Goal: Task Accomplishment & Management: Use online tool/utility

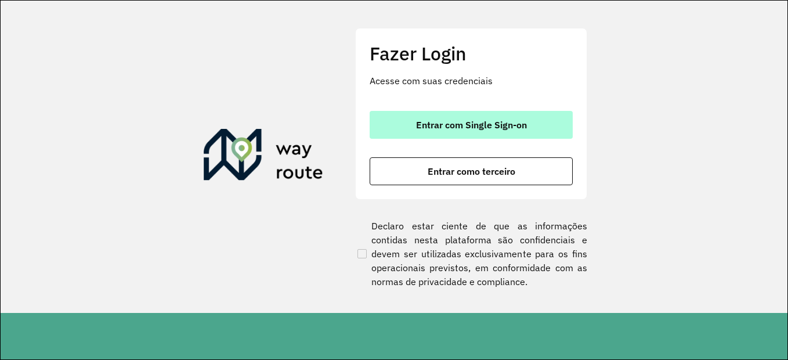
click at [424, 123] on span "Entrar com Single Sign-on" at bounding box center [471, 124] width 111 height 9
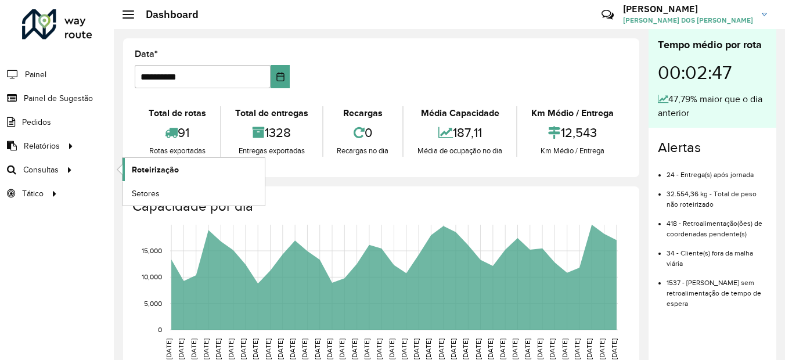
click at [146, 163] on link "Roteirização" at bounding box center [193, 169] width 142 height 23
click at [140, 186] on link "Setores" at bounding box center [193, 193] width 142 height 23
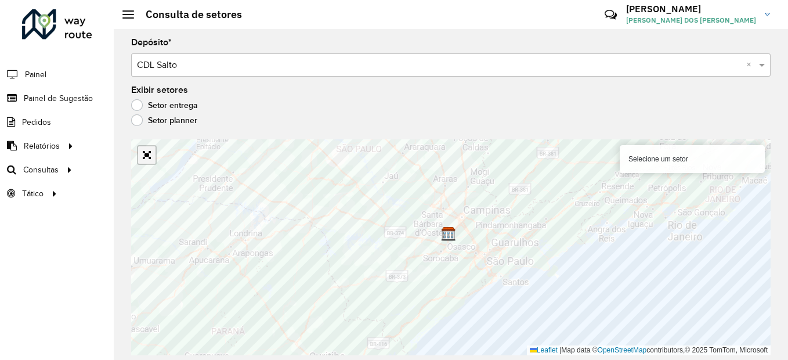
click at [154, 158] on link "Abrir mapa em tela cheia" at bounding box center [146, 154] width 17 height 17
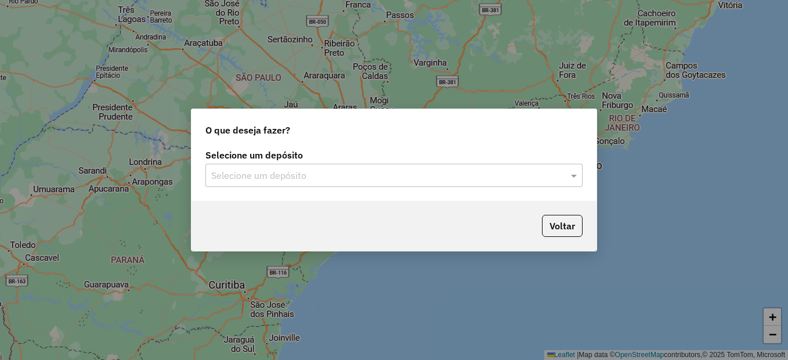
click at [333, 173] on input "text" at bounding box center [382, 176] width 342 height 14
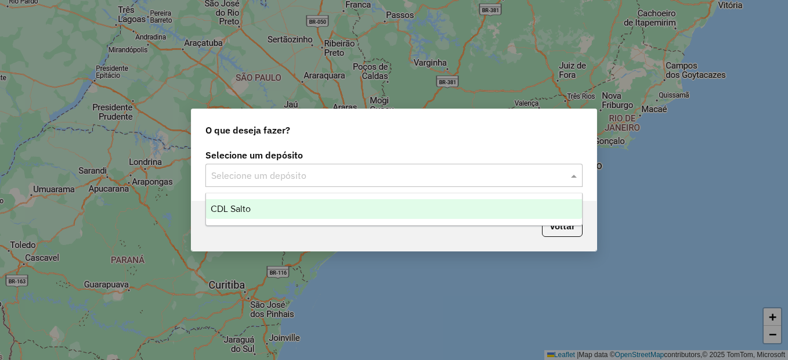
click at [262, 212] on div "CDL Salto" at bounding box center [394, 209] width 376 height 20
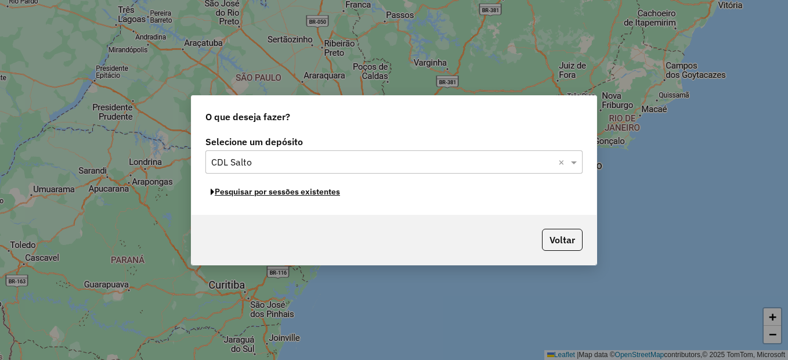
click at [252, 193] on button "Pesquisar por sessões existentes" at bounding box center [275, 192] width 140 height 18
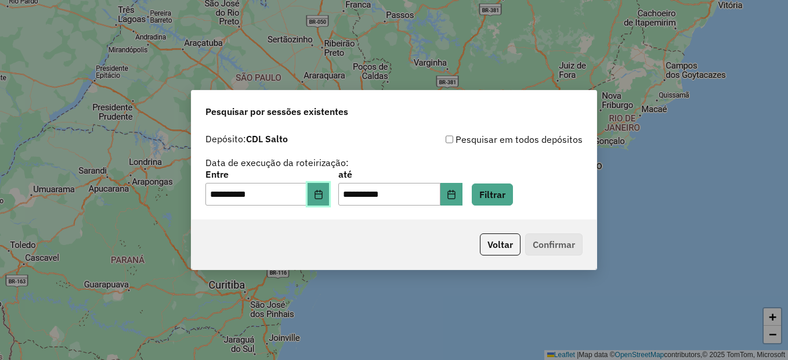
click at [322, 198] on icon "Choose Date" at bounding box center [318, 194] width 9 height 9
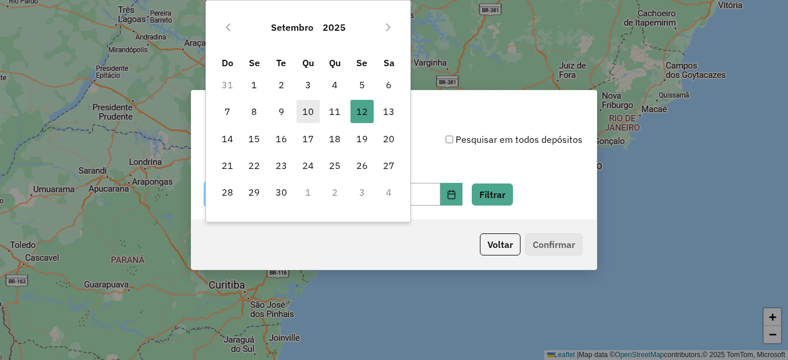
click at [305, 113] on span "10" at bounding box center [308, 111] width 23 height 23
type input "**********"
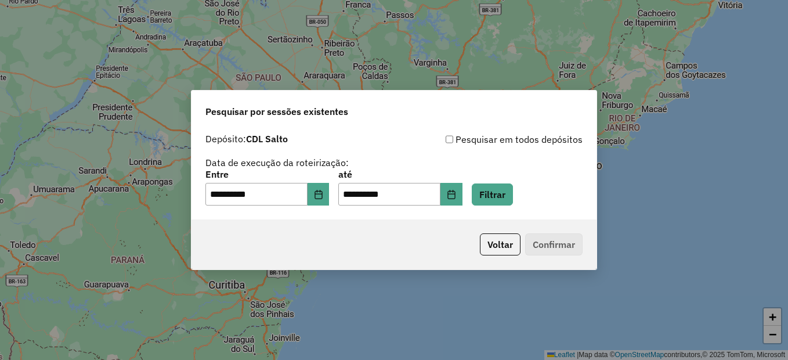
click at [479, 194] on div "**********" at bounding box center [393, 188] width 377 height 36
click at [455, 193] on icon "Choose Date" at bounding box center [451, 194] width 8 height 9
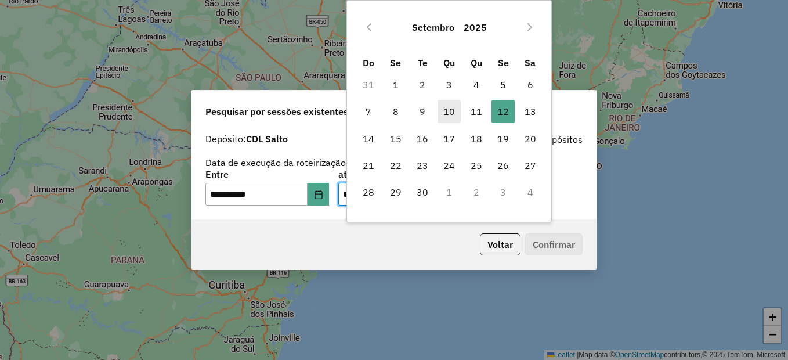
click at [456, 112] on span "10" at bounding box center [449, 111] width 23 height 23
type input "**********"
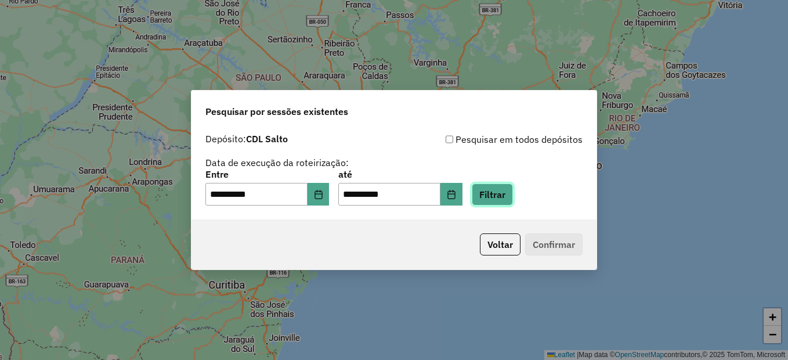
click at [499, 187] on button "Filtrar" at bounding box center [492, 194] width 41 height 22
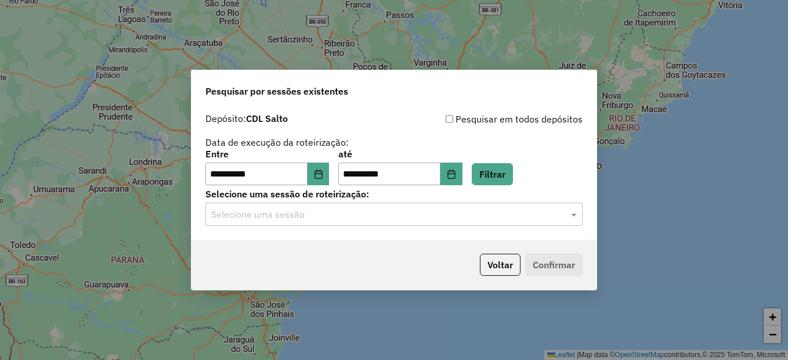
click at [308, 216] on input "text" at bounding box center [382, 215] width 342 height 14
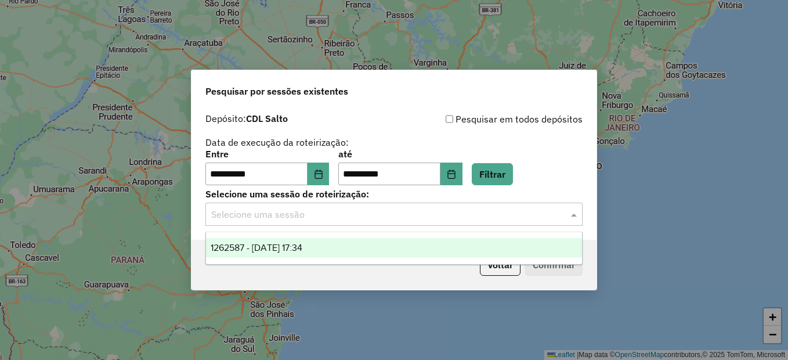
click at [302, 244] on span "1262587 - 10/09/2025 17:34" at bounding box center [257, 248] width 92 height 10
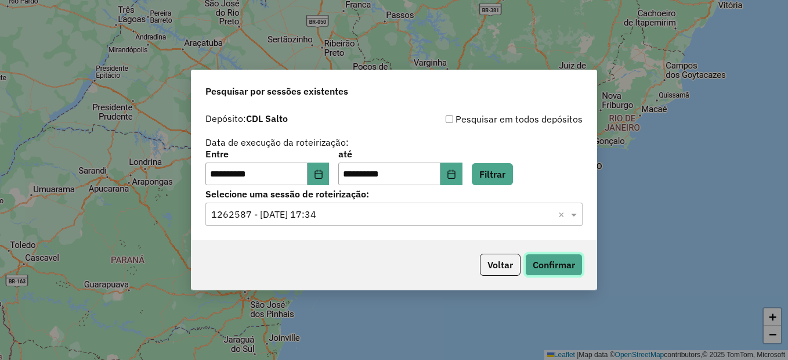
click at [572, 275] on button "Confirmar" at bounding box center [553, 265] width 57 height 22
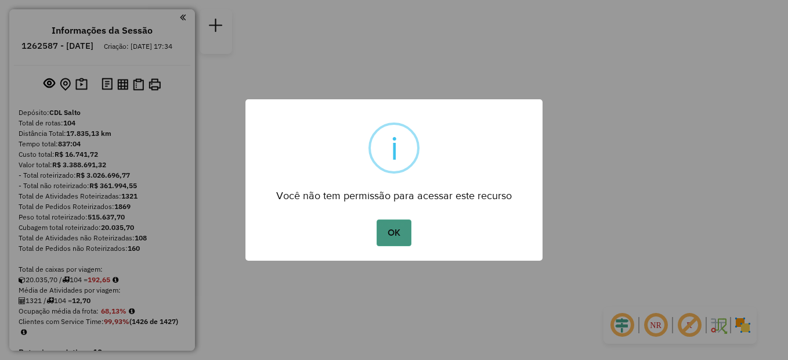
click at [394, 240] on button "OK" at bounding box center [394, 232] width 34 height 27
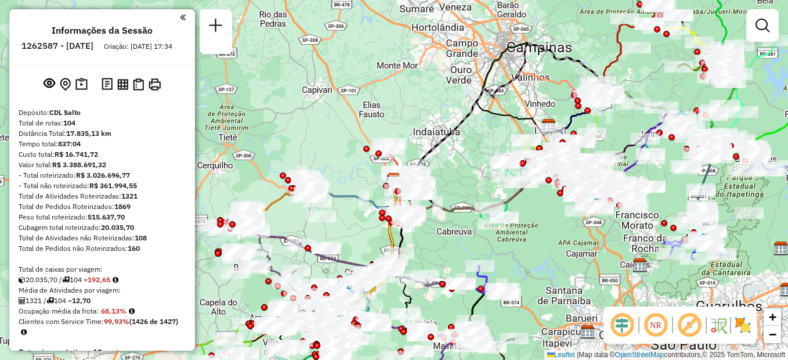
drag, startPoint x: 438, startPoint y: 161, endPoint x: 414, endPoint y: 133, distance: 36.2
click at [414, 133] on div "Janela de atendimento Grade de atendimento Capacidade Transportadoras Veículos …" at bounding box center [394, 180] width 788 height 360
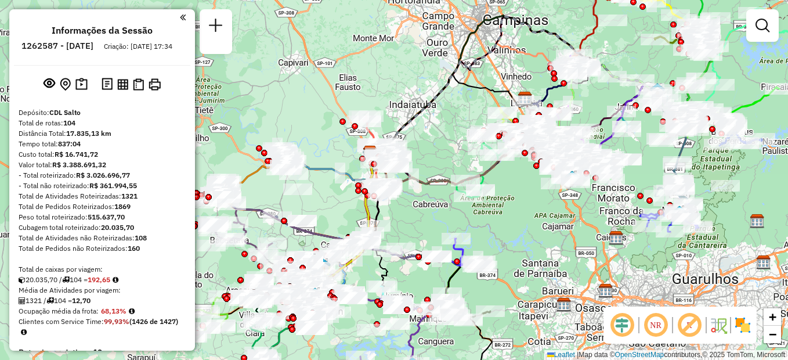
click at [180, 17] on em at bounding box center [183, 17] width 6 height 10
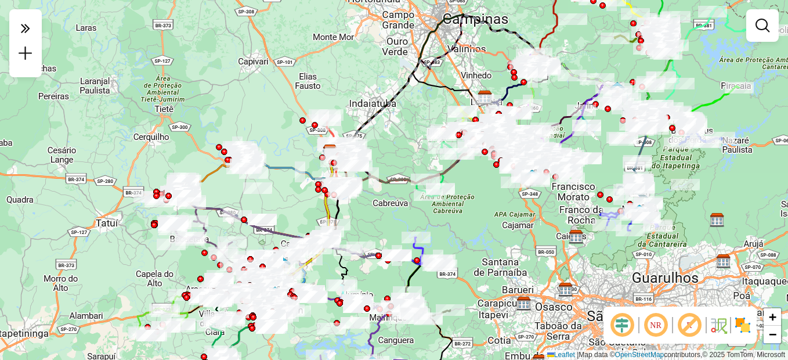
drag, startPoint x: 654, startPoint y: 47, endPoint x: 603, endPoint y: 48, distance: 50.5
click at [603, 44] on div at bounding box center [615, 39] width 29 height 12
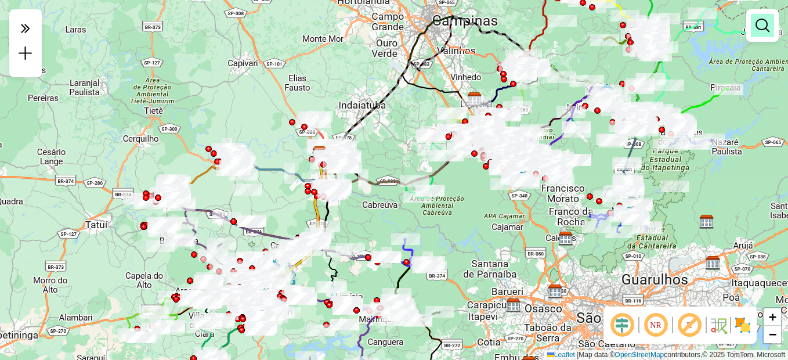
click at [774, 28] on link at bounding box center [762, 25] width 23 height 23
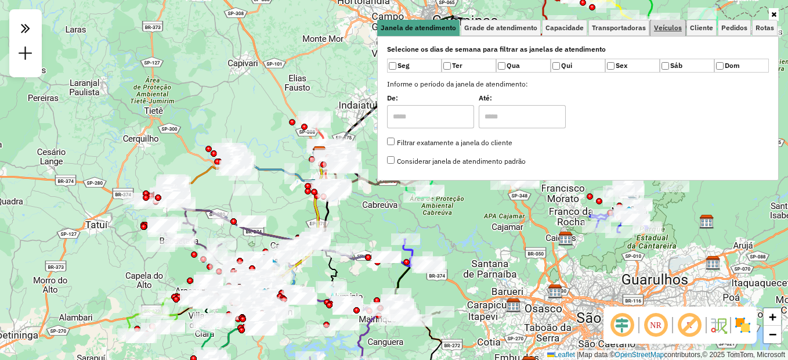
click at [664, 28] on span "Veículos" at bounding box center [668, 27] width 28 height 7
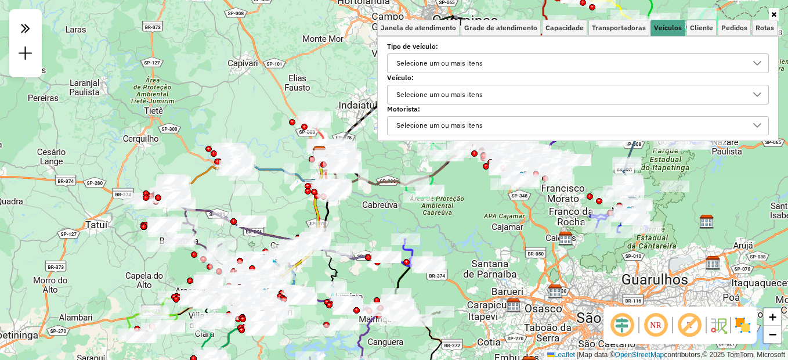
click at [459, 91] on div "Selecione um ou mais itens" at bounding box center [439, 94] width 95 height 19
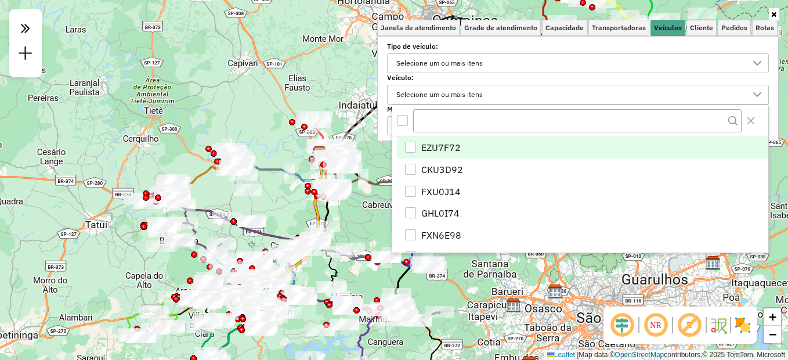
scroll to position [7, 40]
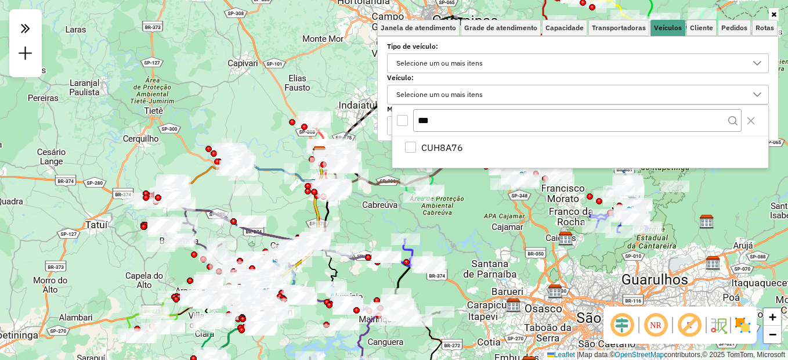
type input "***"
click at [772, 15] on icon at bounding box center [773, 14] width 5 height 7
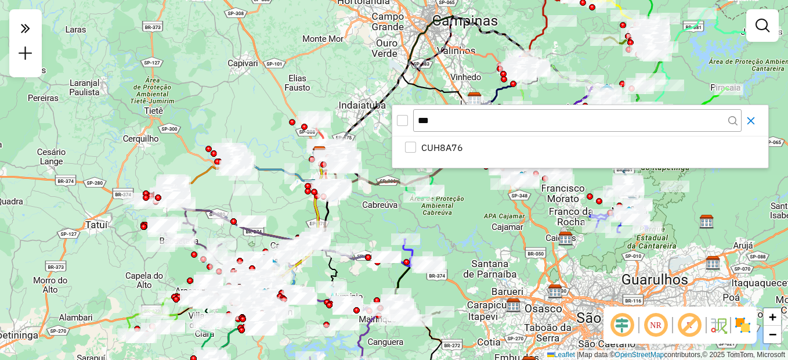
click at [752, 123] on icon "Close" at bounding box center [750, 120] width 9 height 9
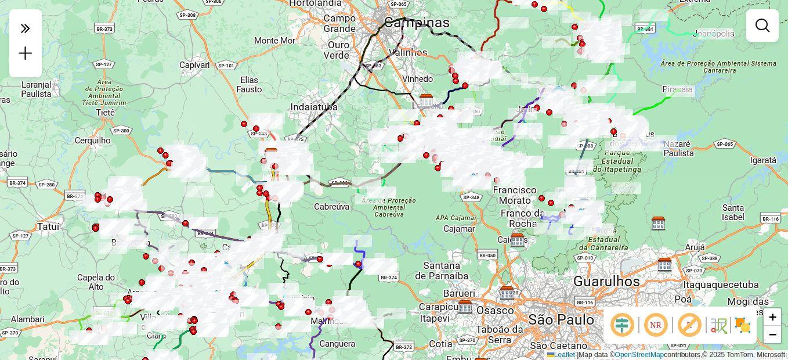
drag, startPoint x: 724, startPoint y: 114, endPoint x: 692, endPoint y: 110, distance: 31.6
click at [692, 110] on div "Janela de atendimento Grade de atendimento Capacidade Transportadoras Veículos …" at bounding box center [394, 180] width 788 height 360
click at [433, 238] on div "Janela de atendimento Grade de atendimento Capacidade Transportadoras Veículos …" at bounding box center [394, 180] width 788 height 360
click at [773, 23] on link at bounding box center [762, 25] width 23 height 23
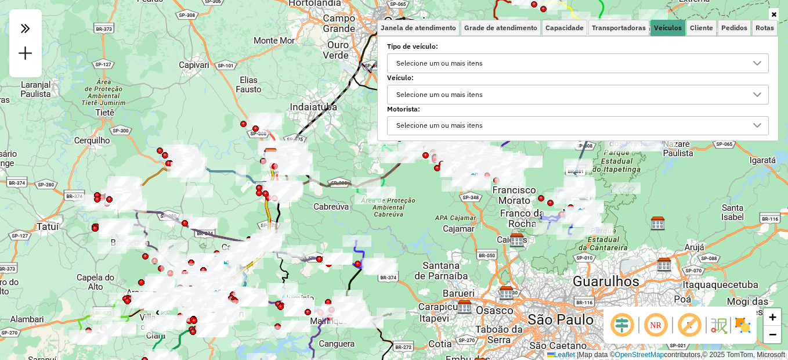
click at [501, 81] on label "Veículo:" at bounding box center [578, 78] width 382 height 10
click at [487, 86] on div "Selecione um ou mais itens" at bounding box center [439, 94] width 95 height 19
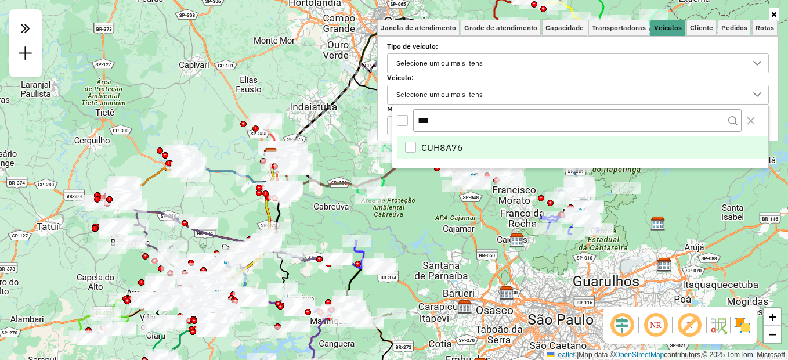
click at [404, 144] on li "CUH8A76" at bounding box center [582, 147] width 371 height 22
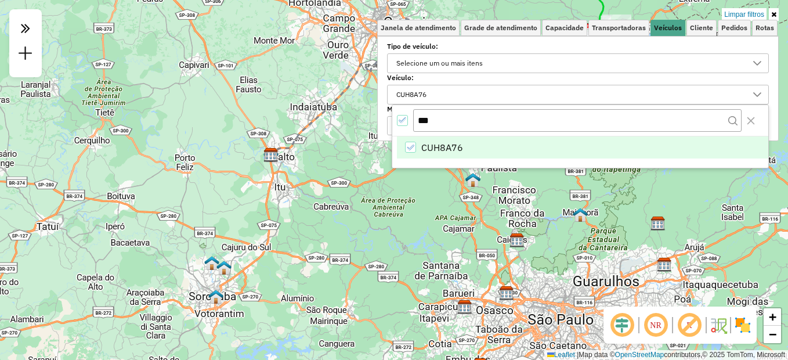
click at [774, 13] on icon at bounding box center [773, 14] width 5 height 7
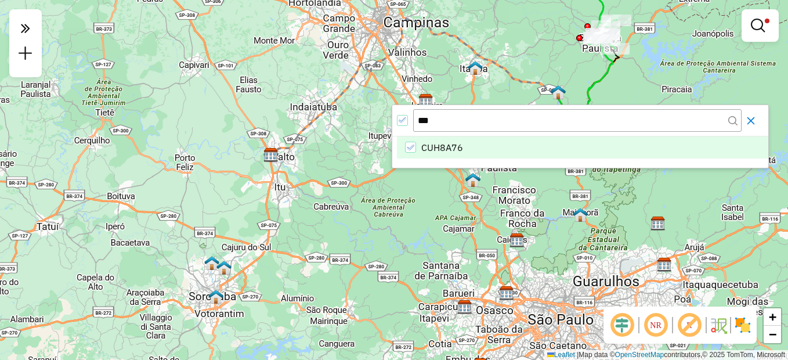
click at [748, 117] on icon "Close" at bounding box center [750, 120] width 9 height 9
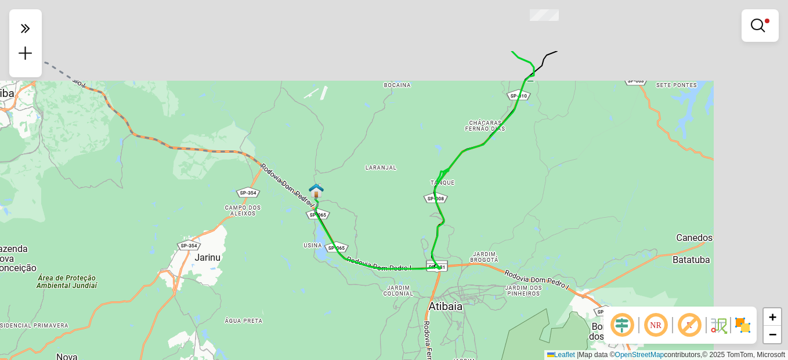
drag, startPoint x: 631, startPoint y: 87, endPoint x: 519, endPoint y: 174, distance: 141.9
click at [519, 174] on div "Limpar filtros Janela de atendimento Grade de atendimento Capacidade Transporta…" at bounding box center [394, 180] width 788 height 360
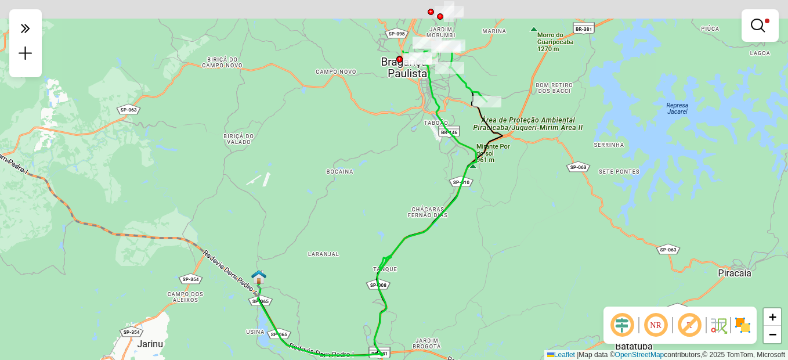
drag, startPoint x: 535, startPoint y: 129, endPoint x: 451, endPoint y: 265, distance: 159.8
click at [451, 265] on div "Limpar filtros Janela de atendimento Grade de atendimento Capacidade Transporta…" at bounding box center [394, 180] width 788 height 360
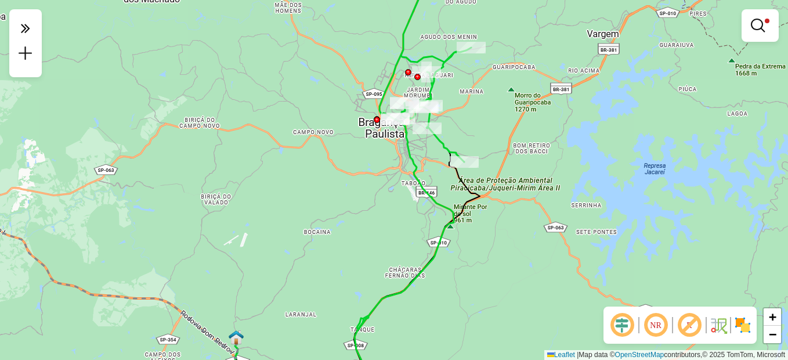
drag, startPoint x: 506, startPoint y: 142, endPoint x: 511, endPoint y: 154, distance: 12.7
click at [511, 154] on div "Limpar filtros Janela de atendimento Grade de atendimento Capacidade Transporta…" at bounding box center [394, 180] width 788 height 360
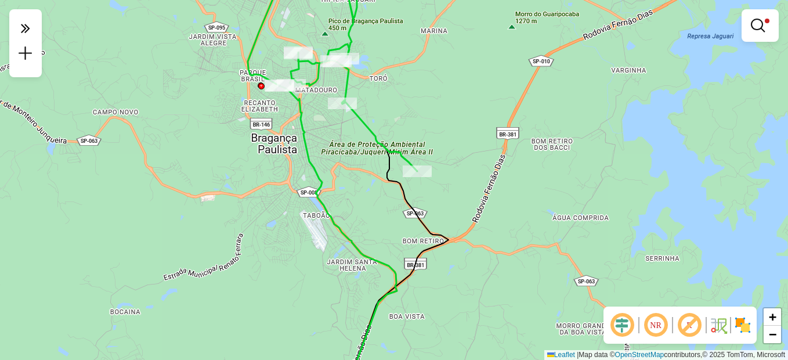
drag, startPoint x: 446, startPoint y: 104, endPoint x: 480, endPoint y: 153, distance: 60.1
click at [480, 153] on div "Limpar filtros Janela de atendimento Grade de atendimento Capacidade Transporta…" at bounding box center [394, 180] width 788 height 360
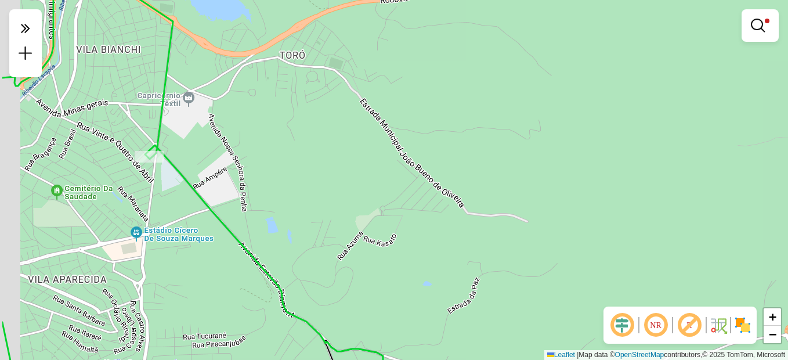
drag, startPoint x: 270, startPoint y: 171, endPoint x: 454, endPoint y: 172, distance: 184.0
click at [454, 172] on div "Limpar filtros Janela de atendimento Grade de atendimento Capacidade Transporta…" at bounding box center [394, 180] width 788 height 360
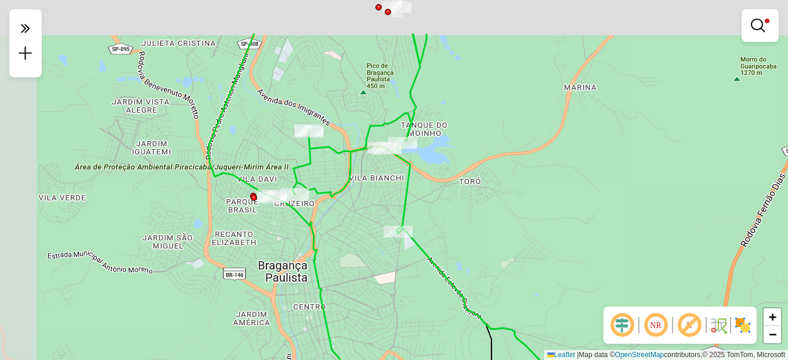
drag, startPoint x: 384, startPoint y: 107, endPoint x: 420, endPoint y: 171, distance: 73.3
click at [420, 171] on div "Limpar filtros Janela de atendimento Grade de atendimento Capacidade Transporta…" at bounding box center [394, 180] width 788 height 360
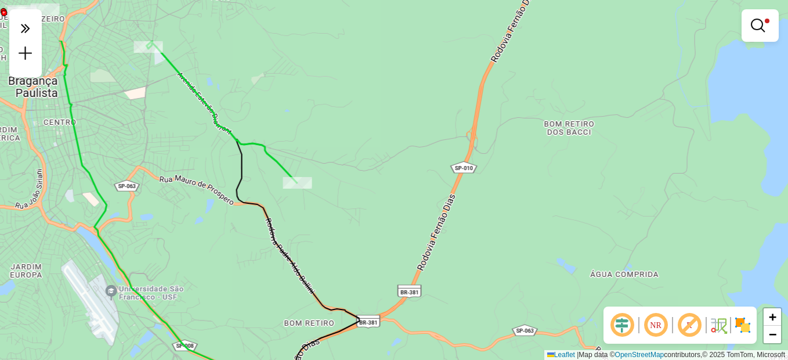
drag, startPoint x: 260, startPoint y: 109, endPoint x: 367, endPoint y: 195, distance: 137.4
click at [355, 185] on div "Limpar filtros Janela de atendimento Grade de atendimento Capacidade Transporta…" at bounding box center [394, 180] width 788 height 360
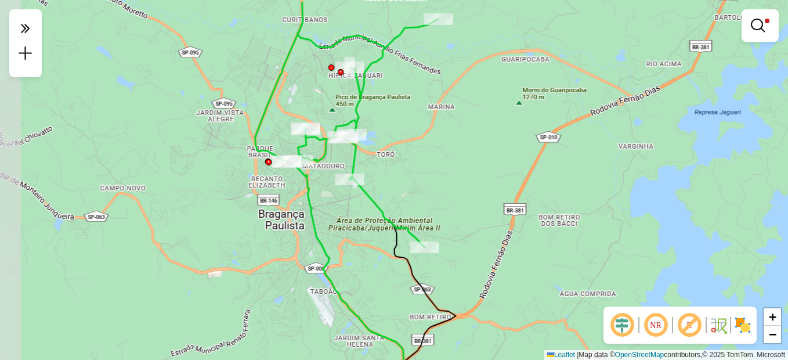
drag, startPoint x: 380, startPoint y: 180, endPoint x: 450, endPoint y: 215, distance: 78.1
click at [450, 215] on div "Limpar filtros Janela de atendimento Grade de atendimento Capacidade Transporta…" at bounding box center [394, 180] width 788 height 360
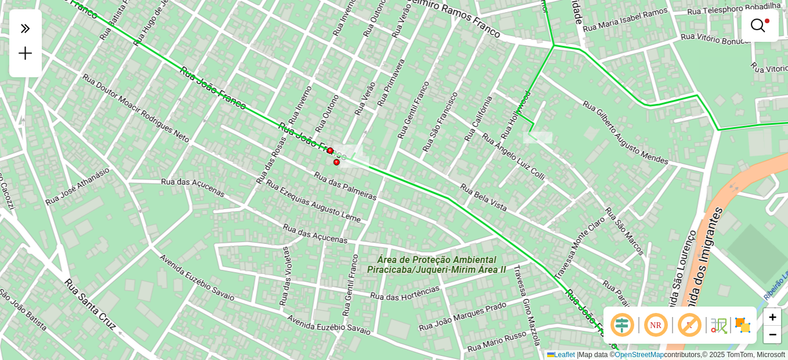
drag, startPoint x: 459, startPoint y: 173, endPoint x: 403, endPoint y: 207, distance: 65.1
click at [403, 207] on div "Limpar filtros Janela de atendimento Grade de atendimento Capacidade Transporta…" at bounding box center [394, 180] width 788 height 360
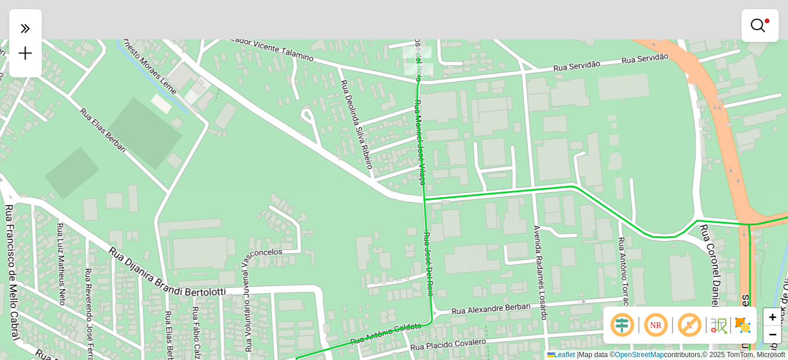
drag, startPoint x: 460, startPoint y: 76, endPoint x: 460, endPoint y: 135, distance: 58.6
click at [460, 135] on div "Limpar filtros Janela de atendimento Grade de atendimento Capacidade Transporta…" at bounding box center [394, 180] width 788 height 360
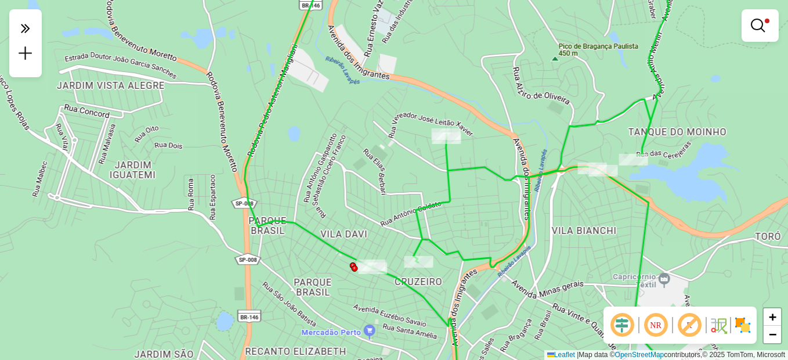
click at [745, 30] on div at bounding box center [760, 25] width 37 height 33
click at [762, 28] on em at bounding box center [758, 26] width 14 height 14
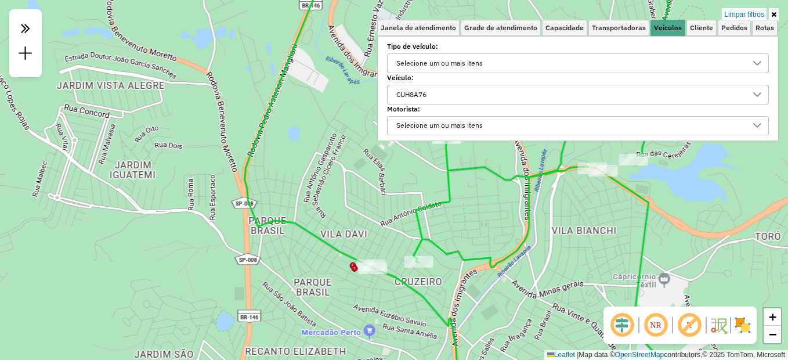
click at [775, 10] on link at bounding box center [774, 14] width 10 height 13
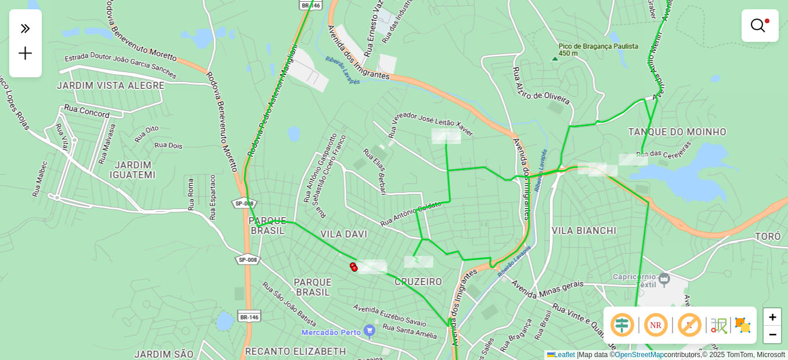
click at [449, 189] on icon at bounding box center [468, 180] width 446 height 432
select select "**********"
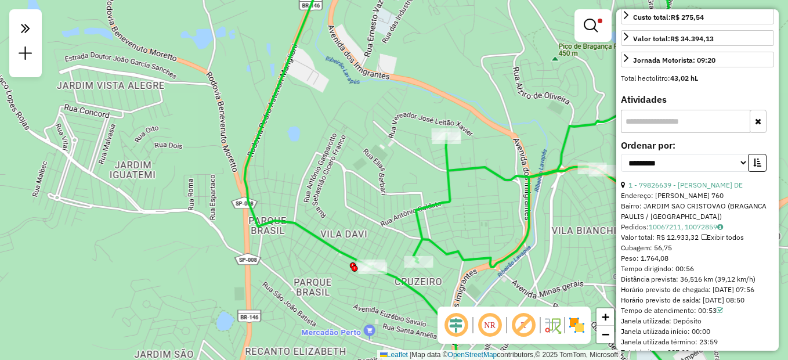
scroll to position [458, 0]
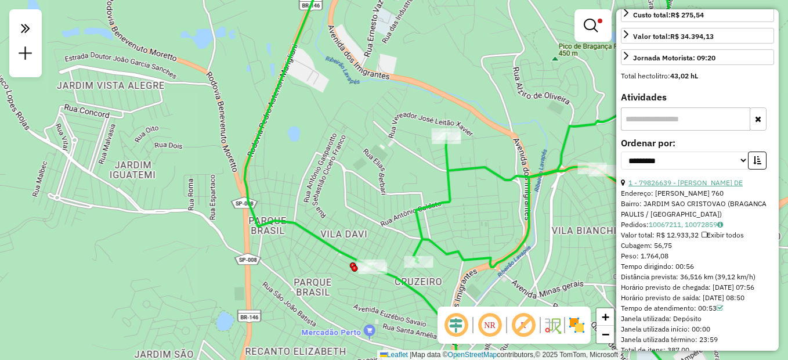
click at [698, 187] on link "1 - 79826639 - MAYNARA CRISTINA DE" at bounding box center [686, 182] width 114 height 9
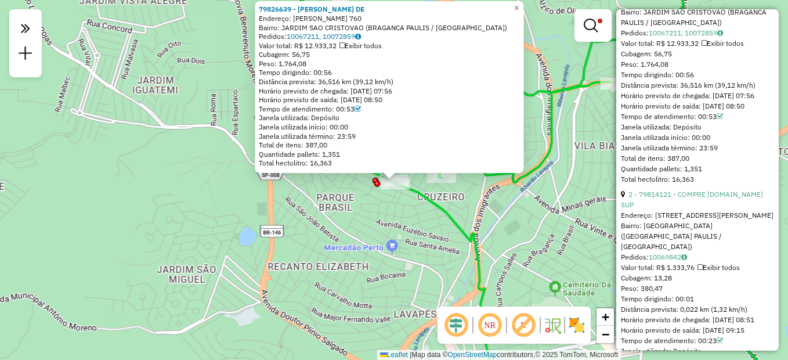
scroll to position [651, 0]
click at [691, 207] on link "2 - 79814121 - COMPRE FACIL.COM SUP" at bounding box center [692, 197] width 142 height 19
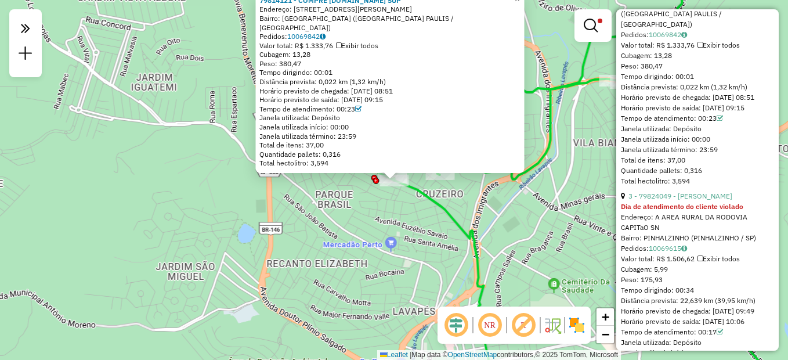
scroll to position [911, 0]
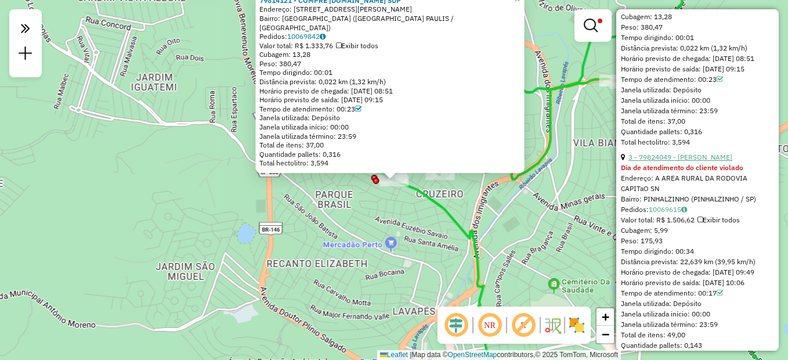
click at [702, 161] on link "3 - 79824049 - A. M. MORAES FRANCO" at bounding box center [681, 157] width 104 height 9
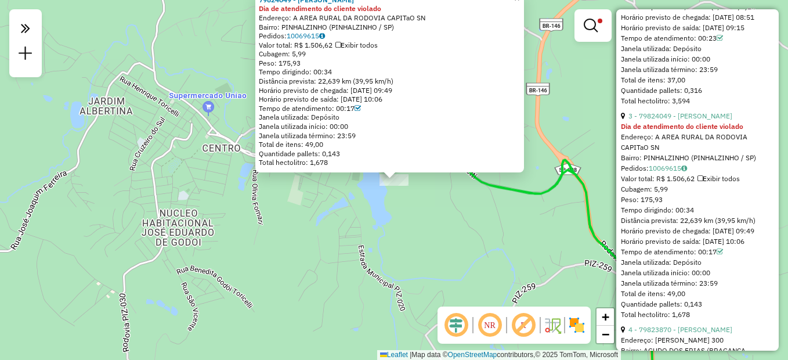
scroll to position [954, 0]
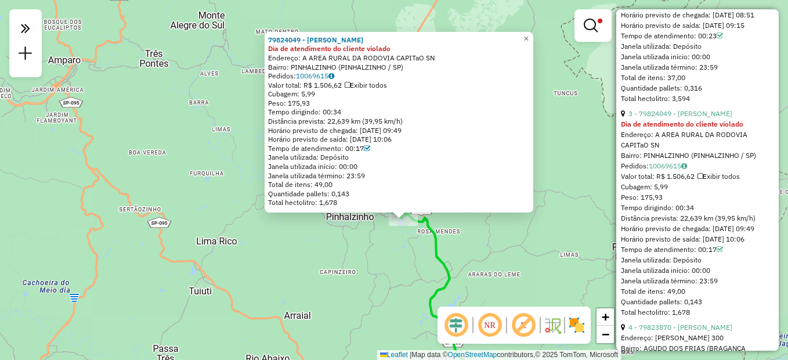
drag, startPoint x: 570, startPoint y: 267, endPoint x: 424, endPoint y: 226, distance: 152.0
click at [424, 226] on div "79824049 - A. M. MORAES FRANCO Dia de atendimento do cliente violado Endereço: …" at bounding box center [394, 180] width 788 height 360
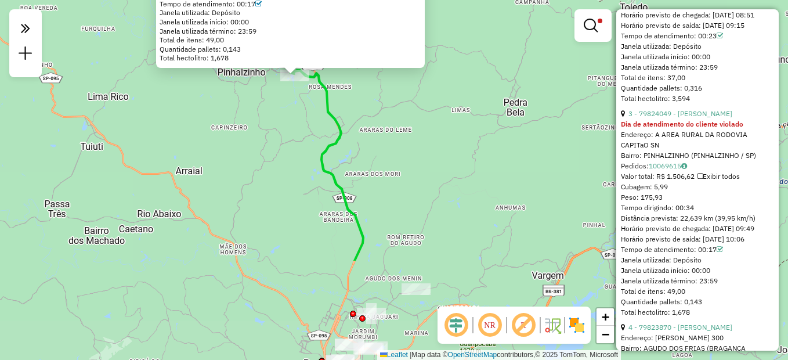
drag, startPoint x: 461, startPoint y: 244, endPoint x: 376, endPoint y: 80, distance: 184.6
click at [376, 80] on div "79824049 - A. M. MORAES FRANCO Dia de atendimento do cliente violado Endereço: …" at bounding box center [394, 180] width 788 height 360
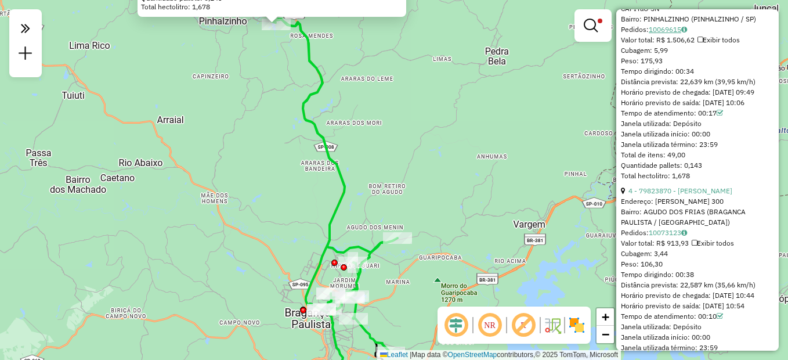
scroll to position [1109, 0]
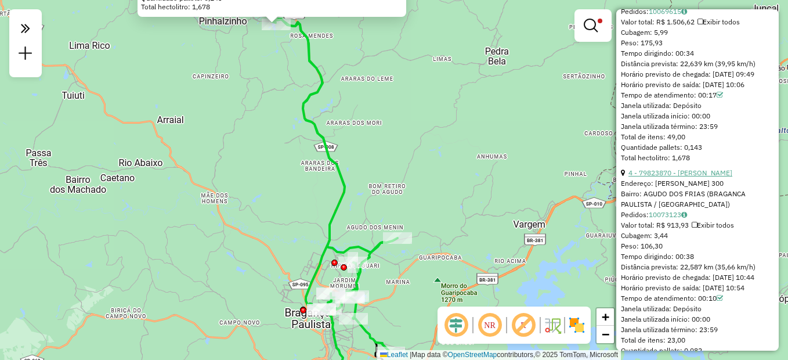
click at [659, 177] on link "4 - 79823870 - ROGERIO MARTINS DE O" at bounding box center [681, 172] width 104 height 9
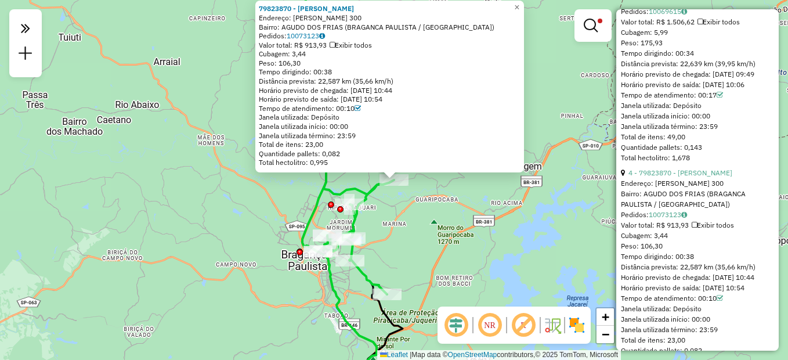
click at [585, 135] on div "79823870 - ROGERIO MARTINS DE O Endereço: LUIZ ACEDO GONZALEZ 300 Bairro: AGUDO…" at bounding box center [394, 180] width 788 height 360
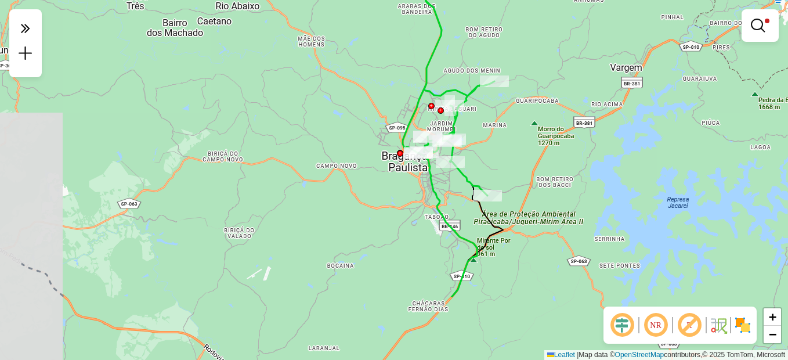
drag, startPoint x: 505, startPoint y: 185, endPoint x: 670, endPoint y: 2, distance: 246.6
click at [641, 44] on div "Limpar filtros Janela de atendimento Grade de atendimento Capacidade Transporta…" at bounding box center [394, 180] width 788 height 360
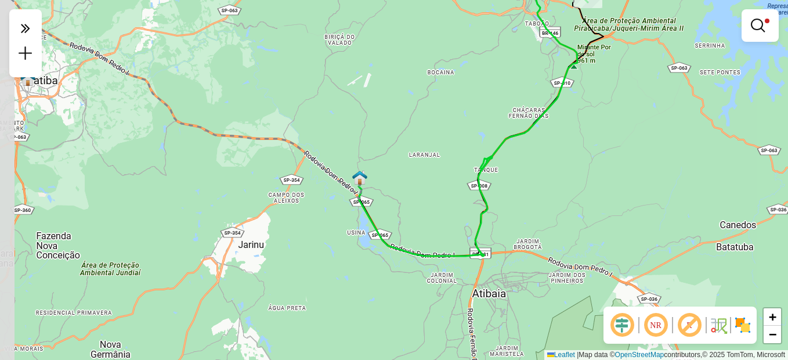
drag, startPoint x: 517, startPoint y: 177, endPoint x: 577, endPoint y: 24, distance: 164.1
click at [577, 24] on div "Limpar filtros Janela de atendimento Grade de atendimento Capacidade Transporta…" at bounding box center [394, 180] width 788 height 360
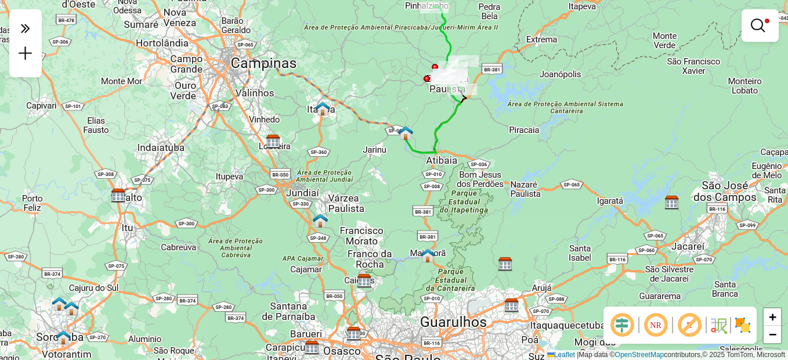
drag, startPoint x: 536, startPoint y: 39, endPoint x: 478, endPoint y: 81, distance: 71.0
click at [478, 81] on div "Rota 16 - Placa CUH8A76 79826337 - 48.884.477 JENIFER E Limpar filtros Janela d…" at bounding box center [394, 180] width 788 height 360
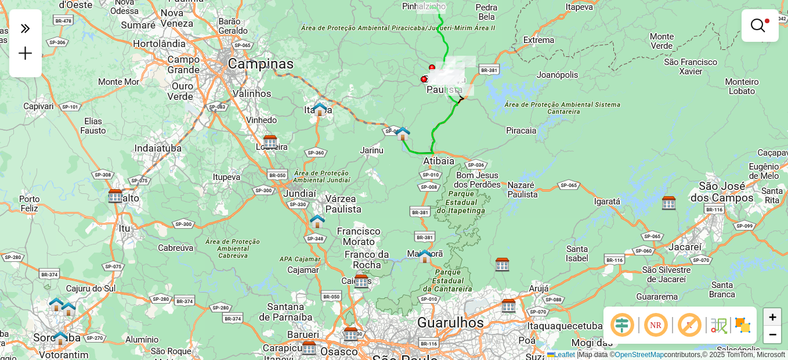
click at [770, 317] on span "+" at bounding box center [773, 316] width 8 height 15
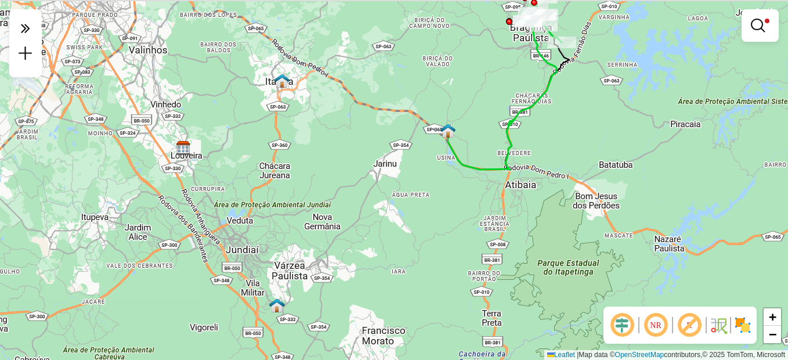
drag, startPoint x: 487, startPoint y: 161, endPoint x: 521, endPoint y: 201, distance: 52.3
click at [521, 201] on div "Limpar filtros Janela de atendimento Grade de atendimento Capacidade Transporta…" at bounding box center [394, 180] width 788 height 360
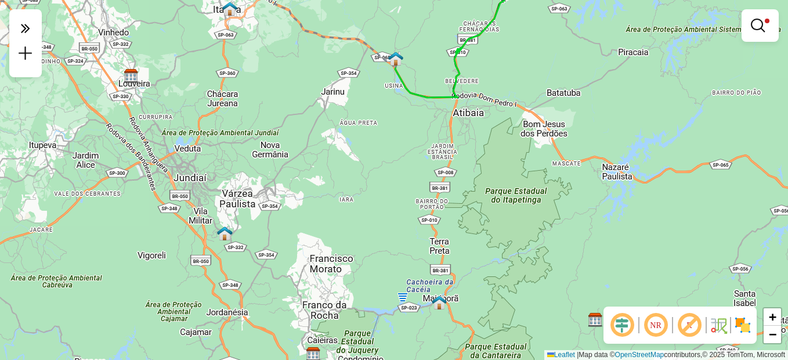
drag, startPoint x: 554, startPoint y: 249, endPoint x: 505, endPoint y: 191, distance: 76.2
click at [505, 191] on div "Limpar filtros Janela de atendimento Grade de atendimento Capacidade Transporta…" at bounding box center [394, 180] width 788 height 360
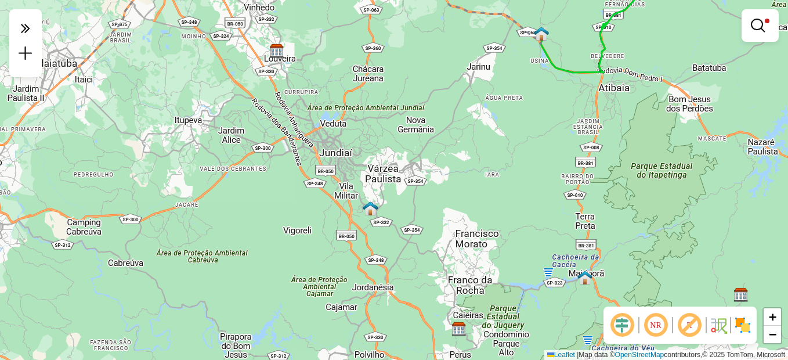
drag, startPoint x: 557, startPoint y: 181, endPoint x: 667, endPoint y: 169, distance: 110.9
click at [667, 169] on div "Limpar filtros Janela de atendimento Grade de atendimento Capacidade Transporta…" at bounding box center [394, 180] width 788 height 360
click at [773, 344] on div "+ −" at bounding box center [773, 325] width 20 height 37
click at [775, 336] on span "−" at bounding box center [773, 334] width 8 height 15
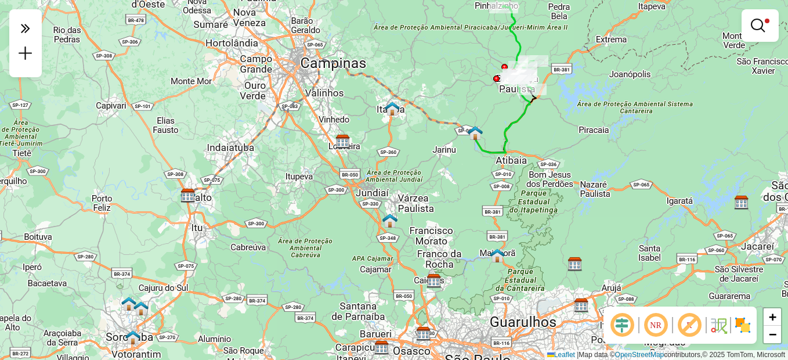
drag, startPoint x: 214, startPoint y: 186, endPoint x: 222, endPoint y: 214, distance: 28.9
click at [222, 214] on div "Limpar filtros Janela de atendimento Grade de atendimento Capacidade Transporta…" at bounding box center [394, 180] width 788 height 360
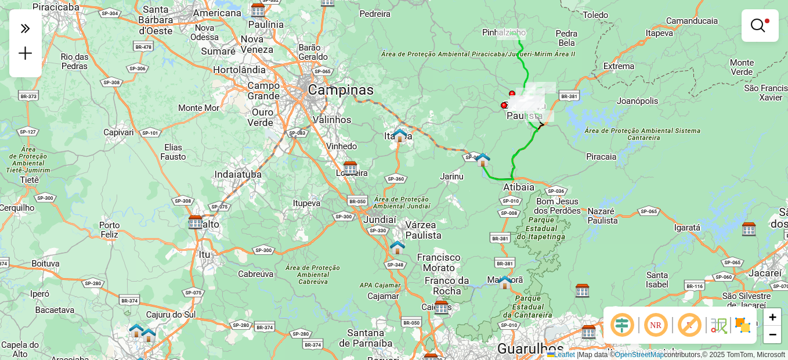
drag, startPoint x: 591, startPoint y: 210, endPoint x: 600, endPoint y: 236, distance: 27.4
click at [600, 236] on div "Limpar filtros Janela de atendimento Grade de atendimento Capacidade Transporta…" at bounding box center [394, 180] width 788 height 360
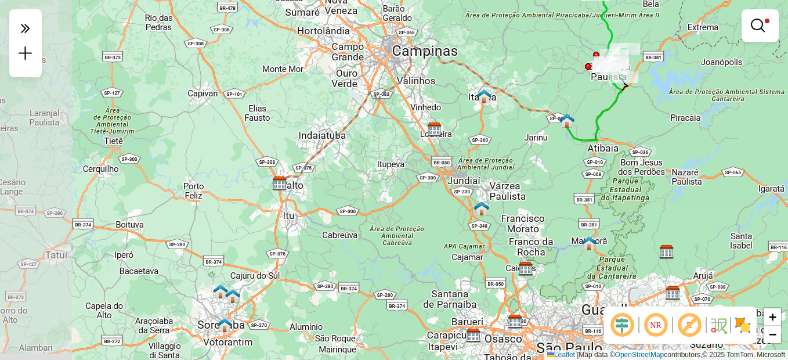
drag, startPoint x: 403, startPoint y: 145, endPoint x: 489, endPoint y: 102, distance: 96.3
click at [489, 102] on div "Limpar filtros Janela de atendimento Grade de atendimento Capacidade Transporta…" at bounding box center [394, 180] width 788 height 360
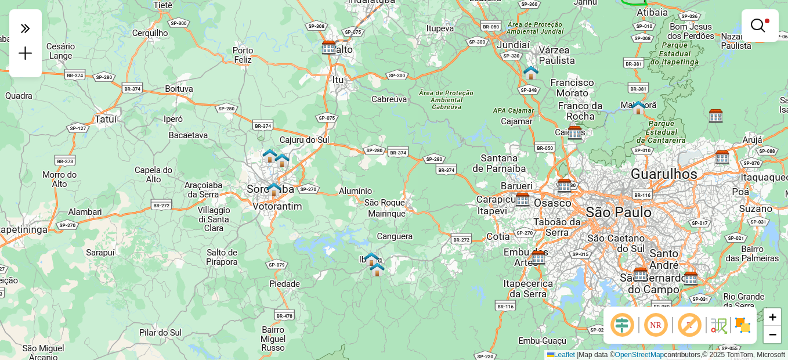
drag, startPoint x: 464, startPoint y: 238, endPoint x: 511, endPoint y: 109, distance: 137.4
click at [511, 109] on div "Limpar filtros Janela de atendimento Grade de atendimento Capacidade Transporta…" at bounding box center [394, 180] width 788 height 360
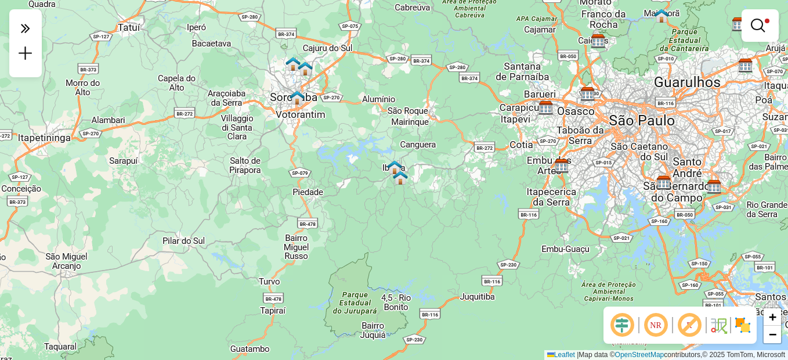
drag, startPoint x: 434, startPoint y: 120, endPoint x: 468, endPoint y: 3, distance: 121.0
click at [468, 3] on div "Limpar filtros Janela de atendimento Grade de atendimento Capacidade Transporta…" at bounding box center [394, 180] width 788 height 360
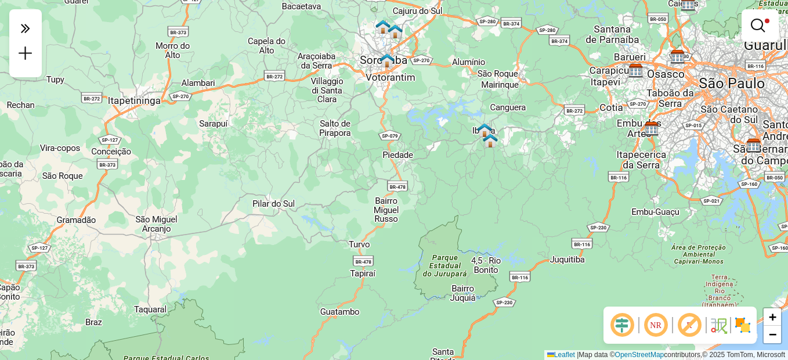
drag, startPoint x: 261, startPoint y: 138, endPoint x: 335, endPoint y: 111, distance: 78.9
click at [335, 111] on div "Limpar filtros Janela de atendimento Grade de atendimento Capacidade Transporta…" at bounding box center [394, 180] width 788 height 360
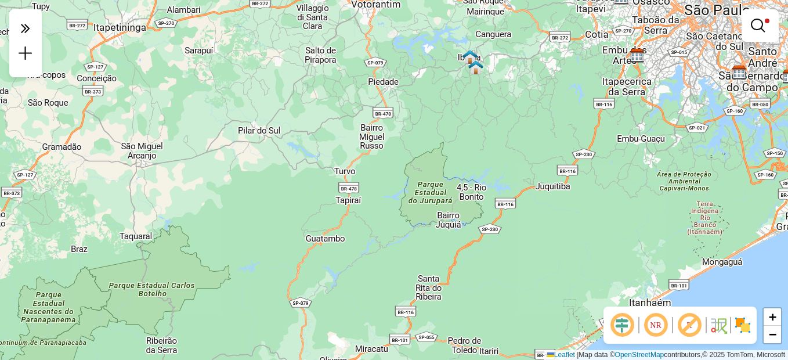
drag, startPoint x: 306, startPoint y: 198, endPoint x: 295, endPoint y: 135, distance: 64.2
click at [295, 135] on div "Limpar filtros Janela de atendimento Grade de atendimento Capacidade Transporta…" at bounding box center [394, 180] width 788 height 360
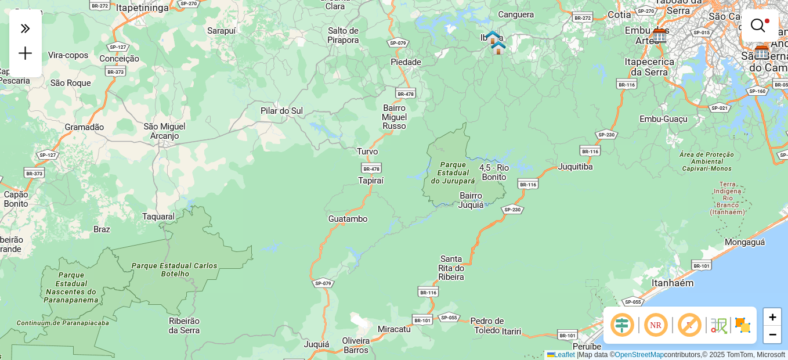
drag, startPoint x: 299, startPoint y: 165, endPoint x: 322, endPoint y: 146, distance: 30.0
click at [322, 146] on div "Limpar filtros Janela de atendimento Grade de atendimento Capacidade Transporta…" at bounding box center [394, 180] width 788 height 360
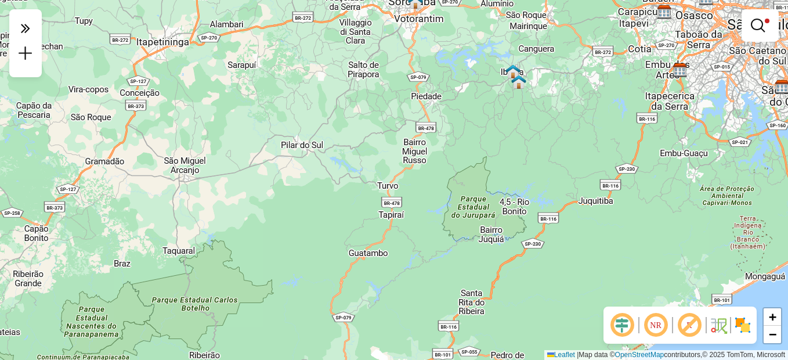
drag, startPoint x: 270, startPoint y: 150, endPoint x: 290, endPoint y: 183, distance: 38.7
click at [291, 186] on div "Limpar filtros Janela de atendimento Grade de atendimento Capacidade Transporta…" at bounding box center [394, 180] width 788 height 360
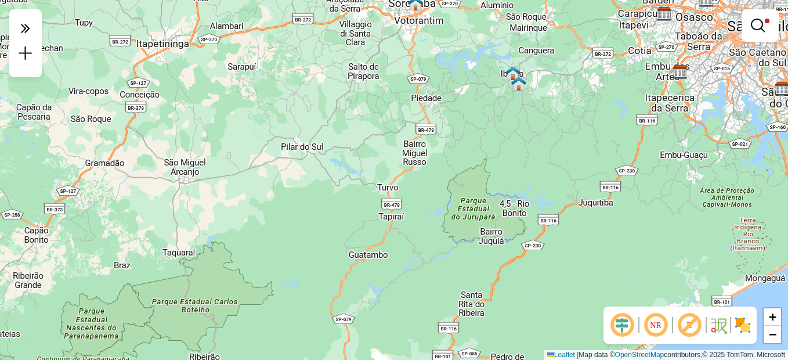
drag, startPoint x: 288, startPoint y: 135, endPoint x: 299, endPoint y: 131, distance: 11.8
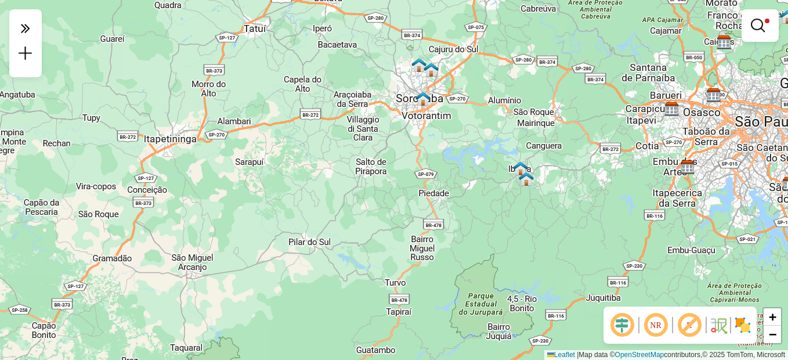
drag, startPoint x: 281, startPoint y: 91, endPoint x: 288, endPoint y: 185, distance: 93.7
click at [288, 185] on div "Limpar filtros Janela de atendimento Grade de atendimento Capacidade Transporta…" at bounding box center [394, 180] width 788 height 360
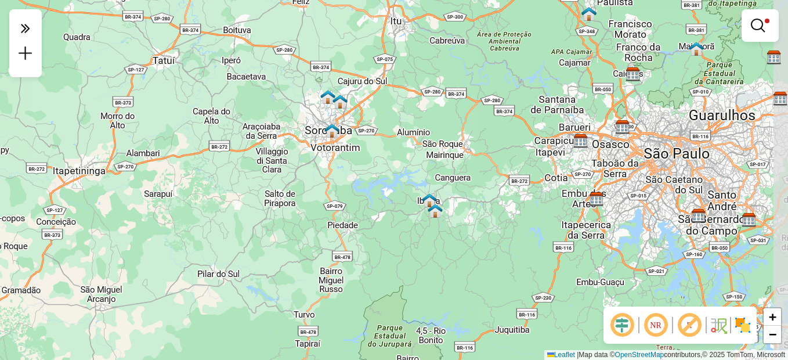
drag, startPoint x: 345, startPoint y: 131, endPoint x: 242, endPoint y: 169, distance: 110.2
click at [242, 169] on div "Limpar filtros Janela de atendimento Grade de atendimento Capacidade Transporta…" at bounding box center [394, 180] width 788 height 360
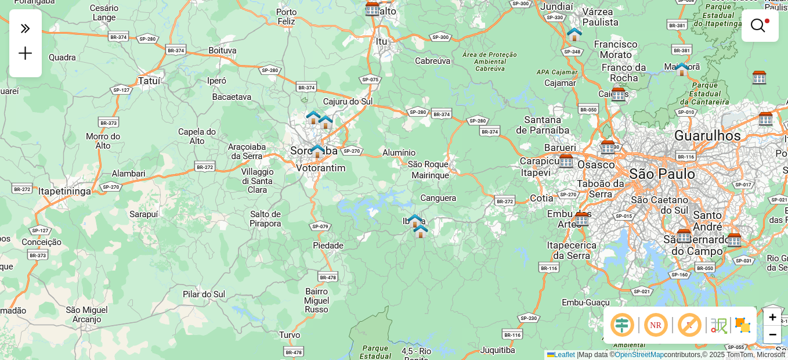
drag, startPoint x: 328, startPoint y: 131, endPoint x: 327, endPoint y: 147, distance: 16.3
click at [327, 147] on div "Limpar filtros Janela de atendimento Grade de atendimento Capacidade Transporta…" at bounding box center [394, 180] width 788 height 360
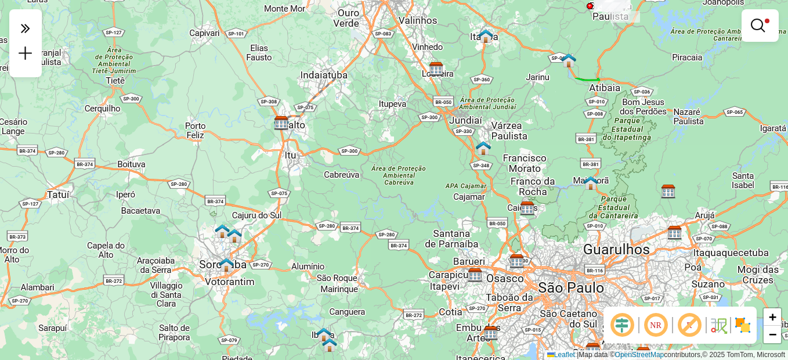
drag, startPoint x: 459, startPoint y: 67, endPoint x: 355, endPoint y: 194, distance: 164.2
click at [355, 194] on div "Limpar filtros Janela de atendimento Grade de atendimento Capacidade Transporta…" at bounding box center [394, 180] width 788 height 360
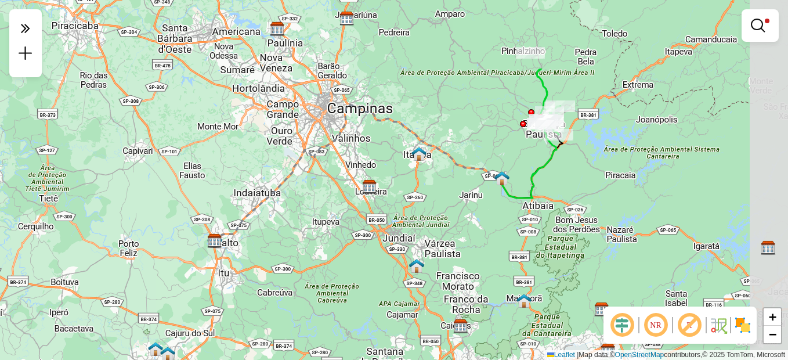
drag, startPoint x: 394, startPoint y: 107, endPoint x: 335, endPoint y: 218, distance: 124.6
click at [335, 218] on div "Limpar filtros Janela de atendimento Grade de atendimento Capacidade Transporta…" at bounding box center [394, 180] width 788 height 360
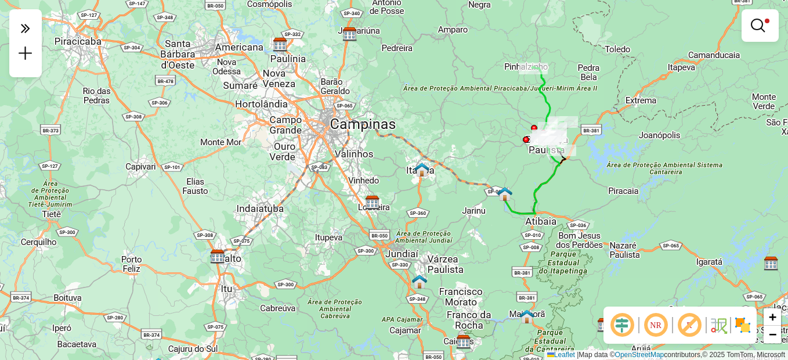
drag, startPoint x: 400, startPoint y: 146, endPoint x: 406, endPoint y: 154, distance: 10.0
click at [406, 154] on div "Limpar filtros Janela de atendimento Grade de atendimento Capacidade Transporta…" at bounding box center [394, 180] width 788 height 360
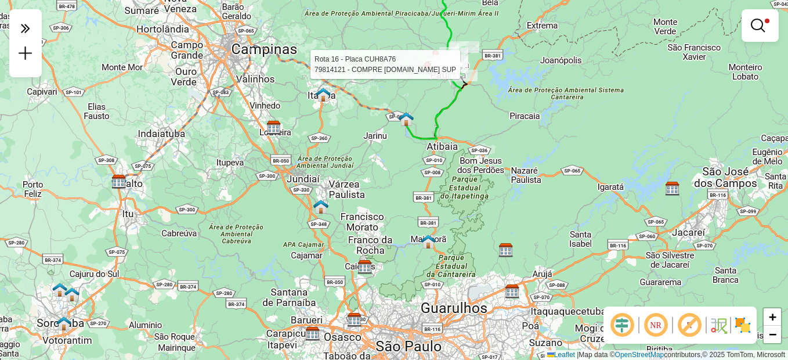
drag, startPoint x: 525, startPoint y: 151, endPoint x: 427, endPoint y: 78, distance: 121.9
click at [427, 68] on div at bounding box center [427, 65] width 6 height 6
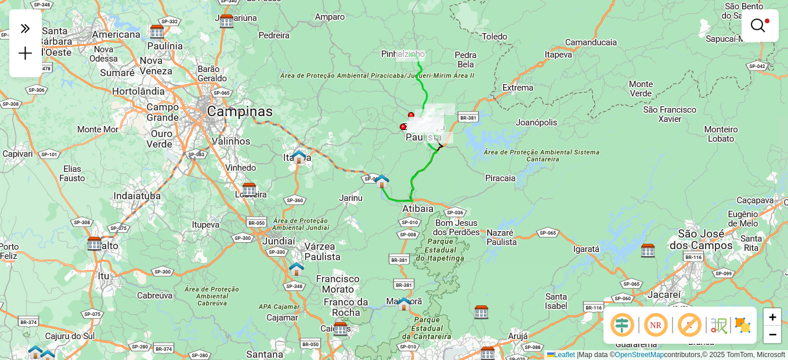
drag, startPoint x: 714, startPoint y: 117, endPoint x: 690, endPoint y: 178, distance: 65.1
click at [690, 178] on div "Limpar filtros Janela de atendimento Grade de atendimento Capacidade Transporta…" at bounding box center [394, 180] width 788 height 360
